Goal: Transaction & Acquisition: Purchase product/service

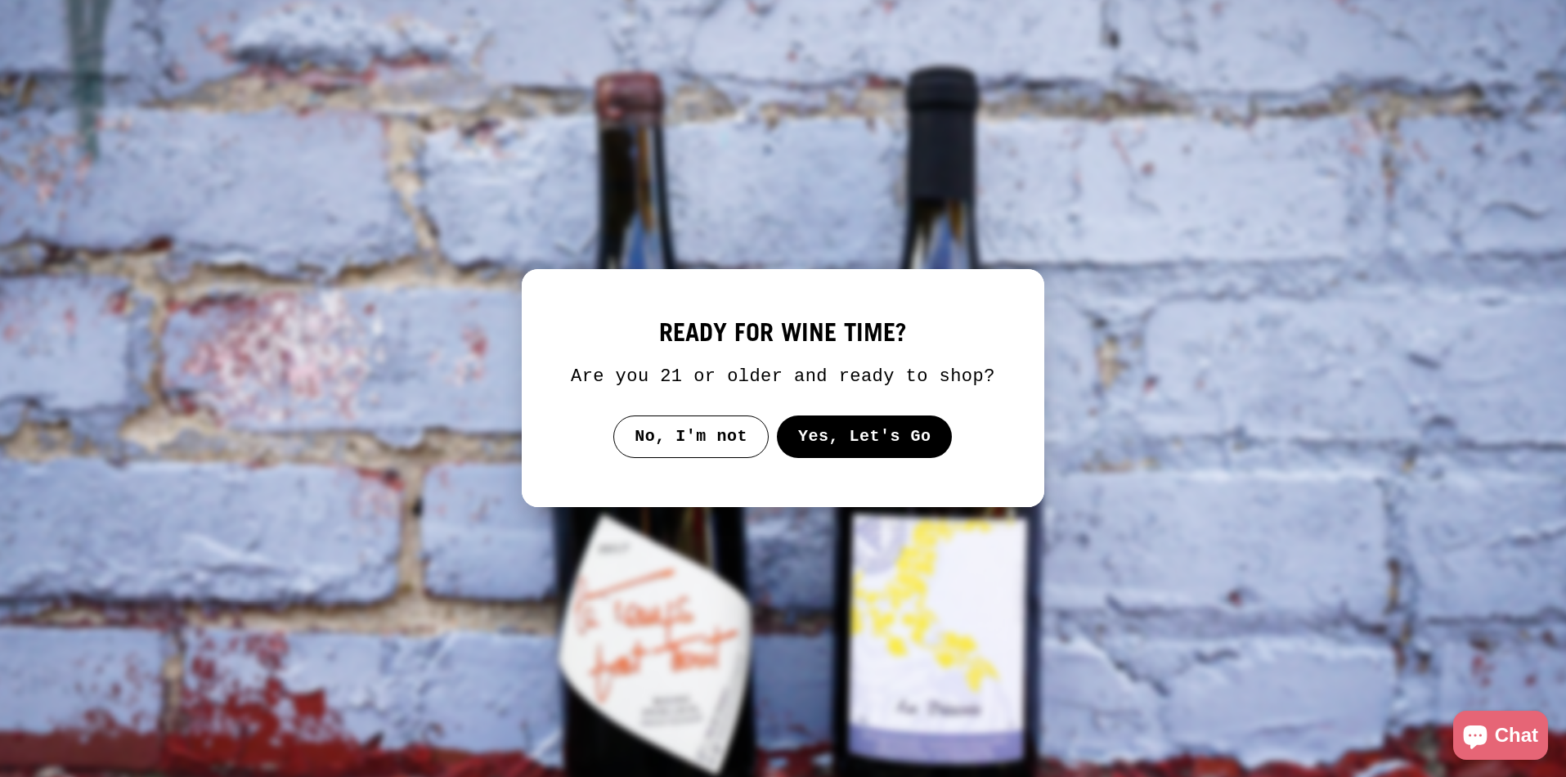
click at [823, 453] on button "Yes, Let's Go" at bounding box center [865, 436] width 176 height 43
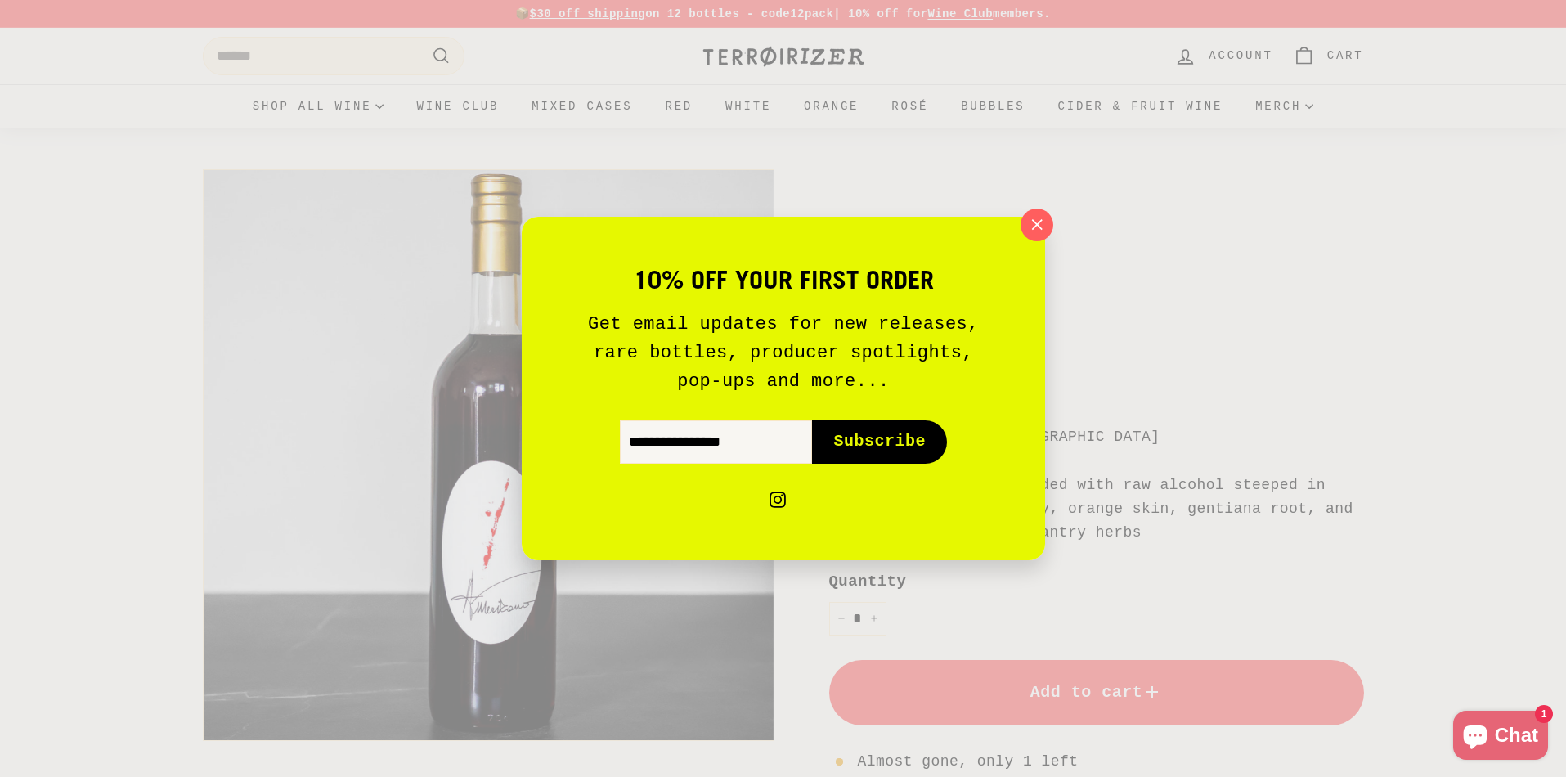
click at [1275, 108] on div "10% off your first order Get email updates for new releases, rare bottles, prod…" at bounding box center [783, 388] width 1566 height 777
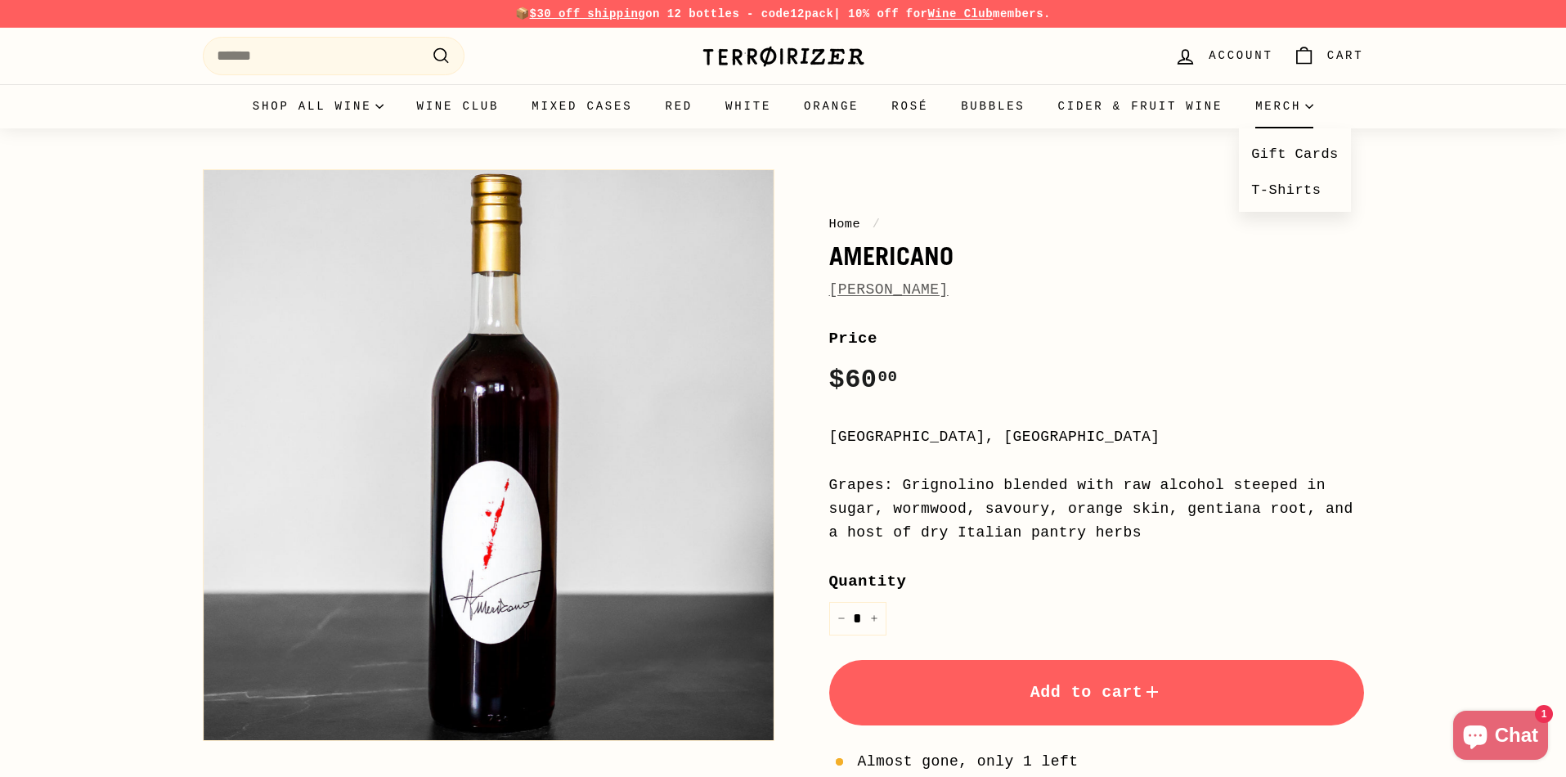
click at [1279, 108] on summary "Merch" at bounding box center [1284, 106] width 91 height 44
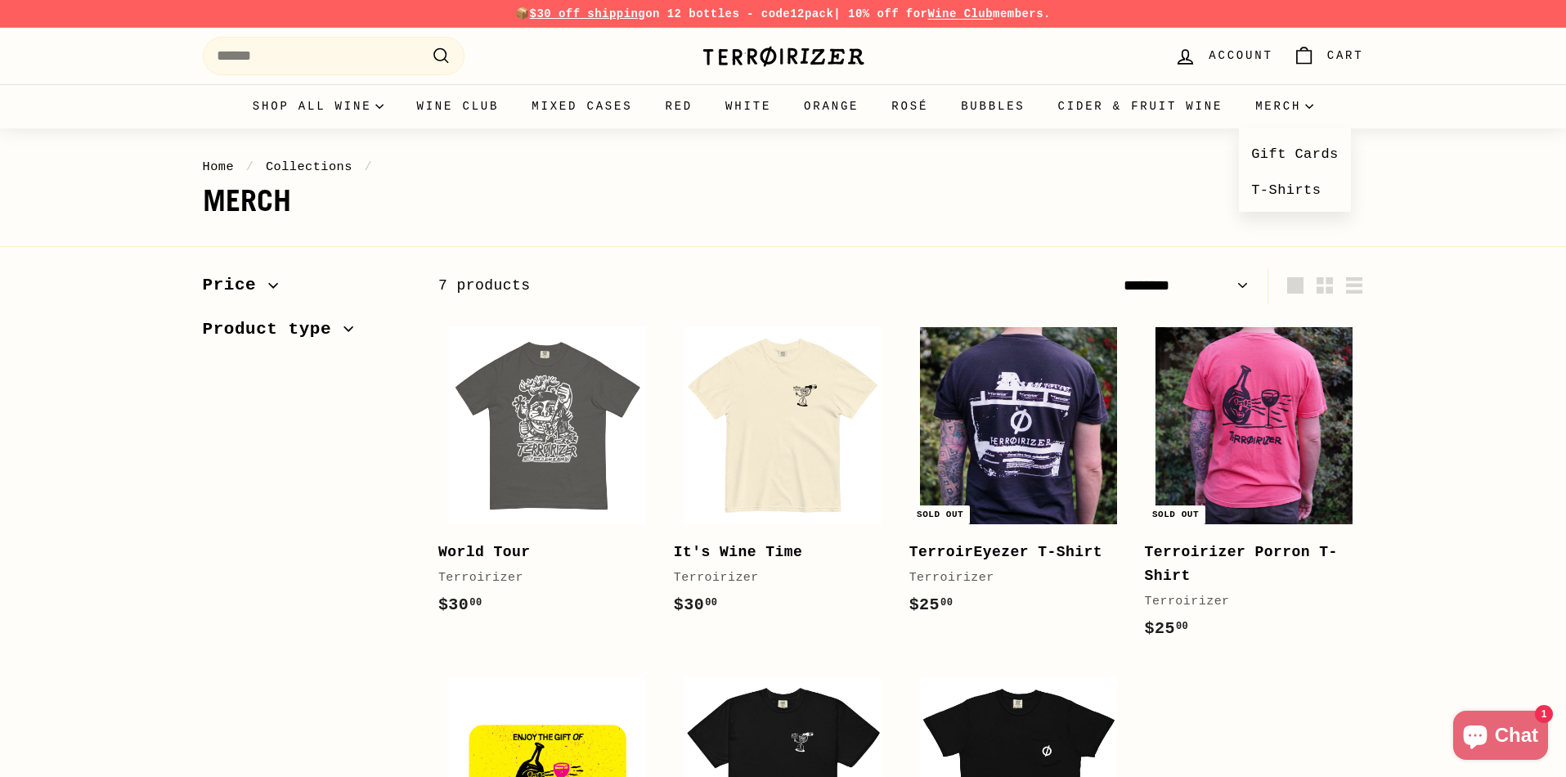
select select "******"
